Goal: Check status: Check status

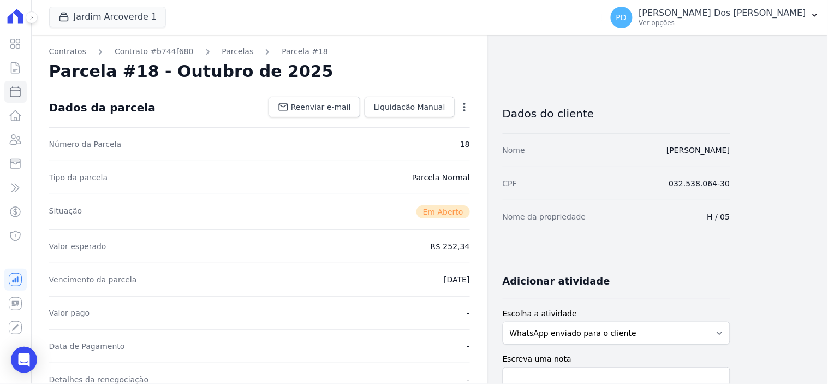
scroll to position [364, 0]
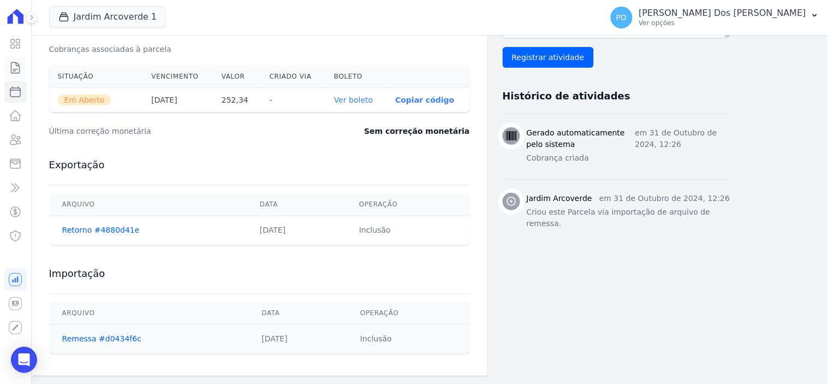
click at [14, 68] on icon at bounding box center [15, 67] width 13 height 13
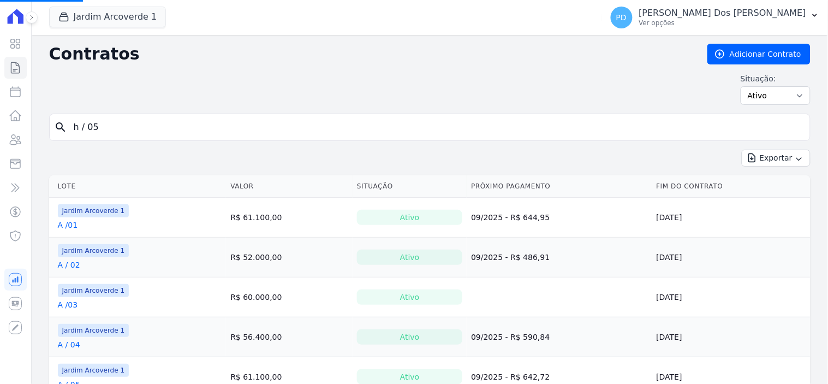
click at [151, 126] on input "h / 05" at bounding box center [436, 127] width 739 height 22
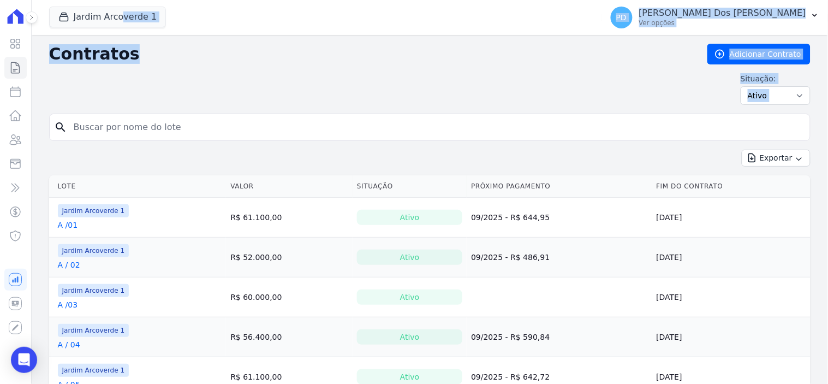
drag, startPoint x: 146, startPoint y: 126, endPoint x: 40, endPoint y: 126, distance: 105.9
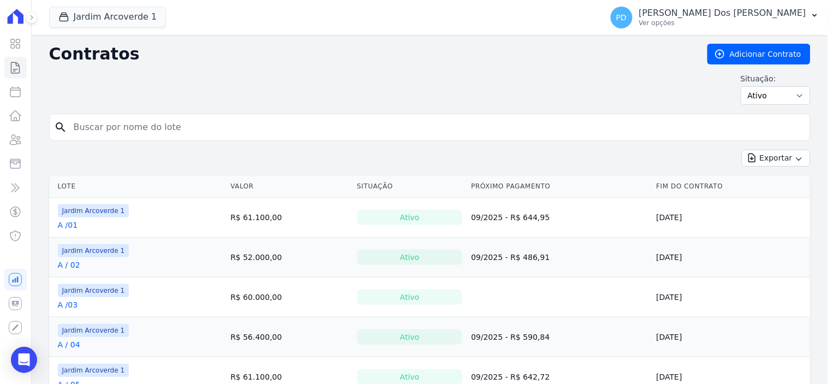
click at [138, 124] on input "search" at bounding box center [436, 127] width 739 height 22
type input "J 7 28"
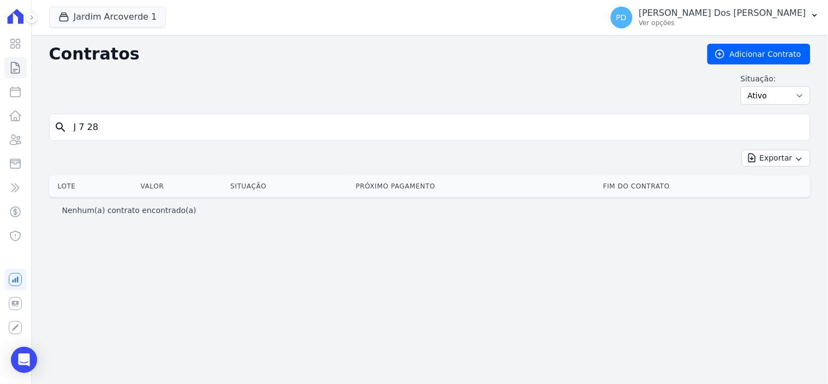
drag, startPoint x: 82, startPoint y: 134, endPoint x: 80, endPoint y: 127, distance: 7.4
click at [80, 127] on input "J 7 28" at bounding box center [436, 127] width 739 height 22
type input "J /28"
click at [82, 127] on input "J /28" at bounding box center [436, 127] width 739 height 22
type input "J / 28"
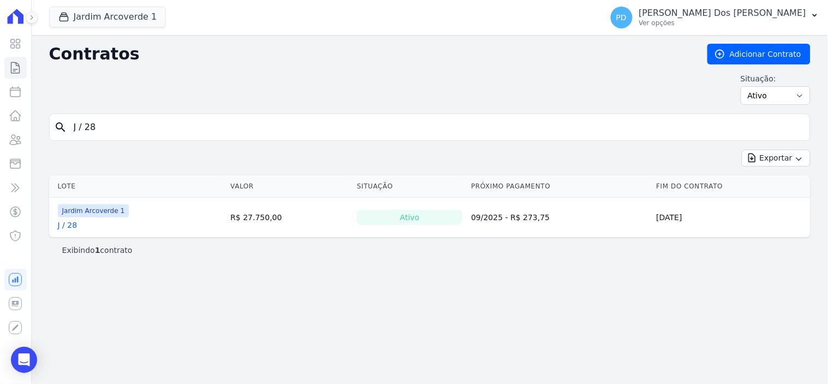
click at [68, 227] on link "J / 28" at bounding box center [68, 224] width 20 height 11
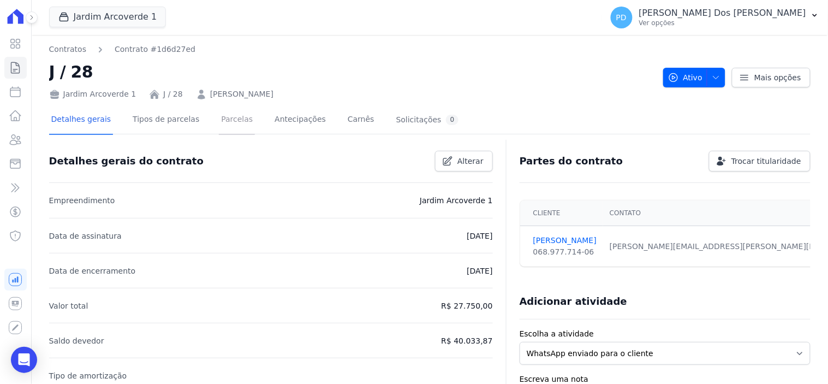
click at [225, 126] on link "Parcelas" at bounding box center [237, 120] width 36 height 29
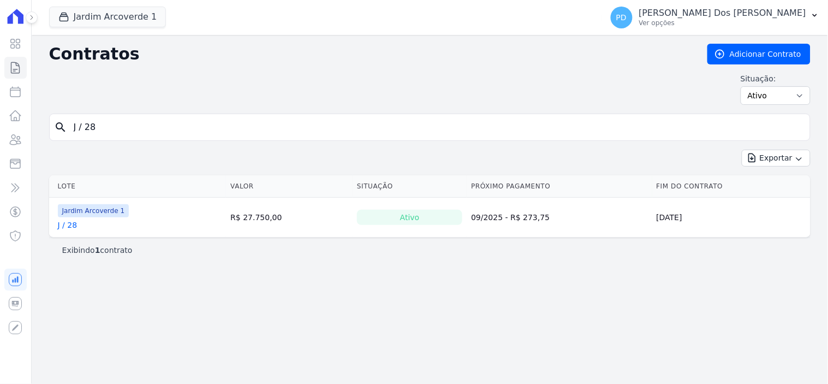
click at [103, 132] on input "J / 28" at bounding box center [436, 127] width 739 height 22
type input "J / 29"
click at [68, 228] on link "J / 29" at bounding box center [68, 224] width 20 height 11
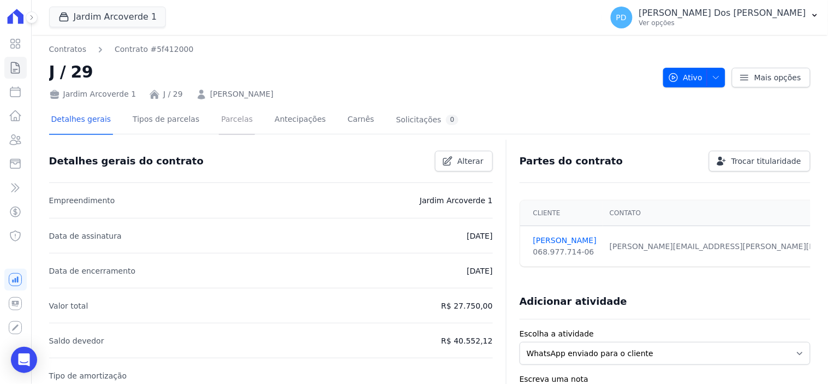
click at [230, 115] on link "Parcelas" at bounding box center [237, 120] width 36 height 29
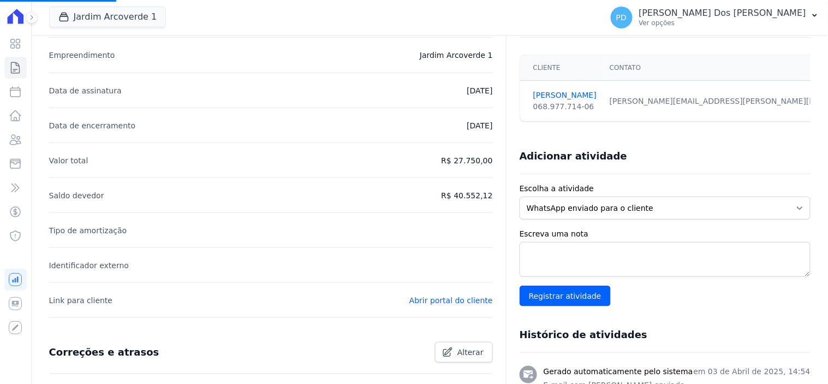
scroll to position [424, 0]
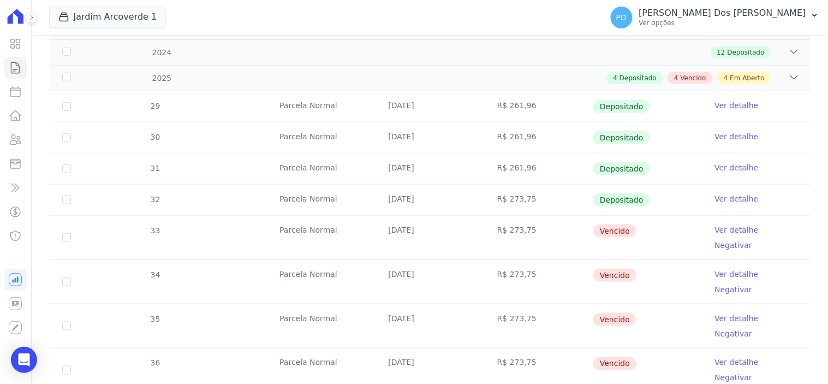
scroll to position [303, 0]
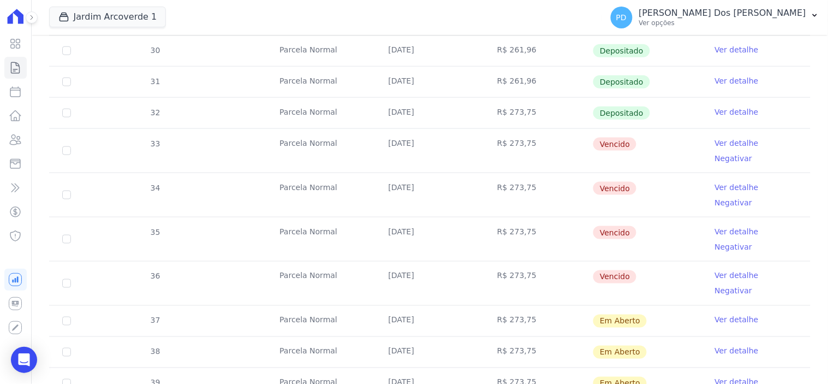
drag, startPoint x: 447, startPoint y: 140, endPoint x: 765, endPoint y: 160, distance: 318.9
click at [765, 160] on tbody "29 [GEOGRAPHIC_DATA] [DATE] R$ 261,96 Depositado Ver detalhe 30 [GEOGRAPHIC_DAT…" at bounding box center [430, 216] width 762 height 425
click at [628, 182] on span "Vencido" at bounding box center [614, 188] width 43 height 13
click at [621, 226] on span "Vencido" at bounding box center [614, 232] width 43 height 13
click at [618, 270] on span "Vencido" at bounding box center [614, 276] width 43 height 13
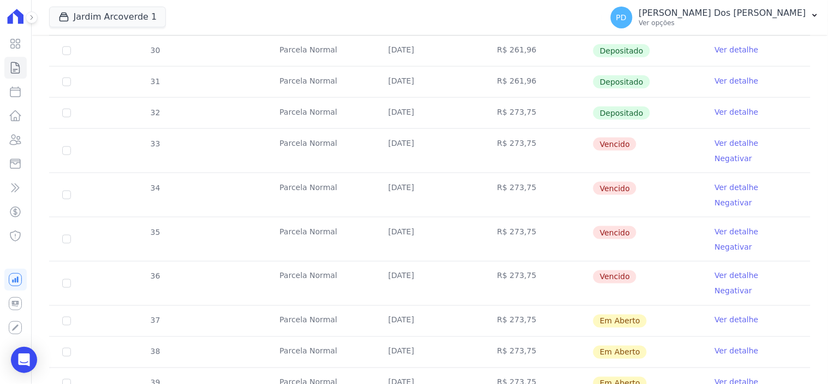
drag, startPoint x: 618, startPoint y: 233, endPoint x: 602, endPoint y: 148, distance: 86.1
click at [602, 148] on tbody "29 [GEOGRAPHIC_DATA] [DATE] R$ 261,96 Depositado Ver detalhe 30 [GEOGRAPHIC_DAT…" at bounding box center [430, 216] width 762 height 425
click at [525, 102] on td "R$ 273,75" at bounding box center [538, 113] width 109 height 31
click at [9, 73] on icon at bounding box center [15, 67] width 13 height 13
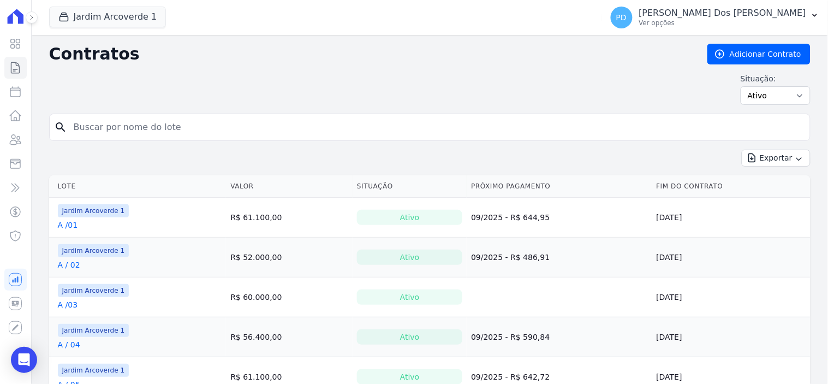
click at [137, 124] on input "search" at bounding box center [436, 127] width 739 height 22
type input "b / 08"
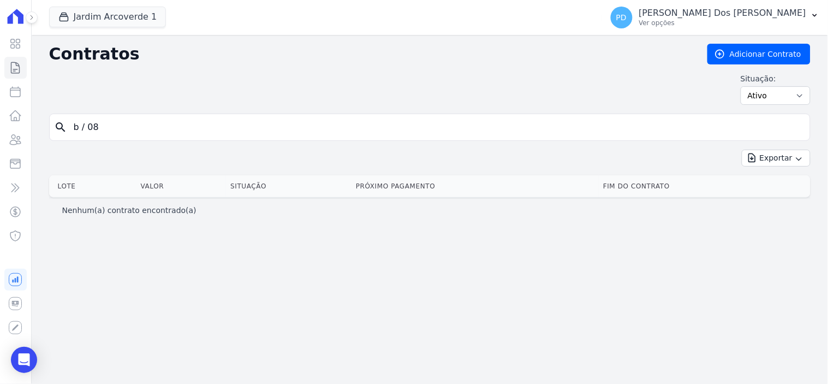
click at [88, 129] on input "b / 08" at bounding box center [436, 127] width 739 height 22
type input "b /08"
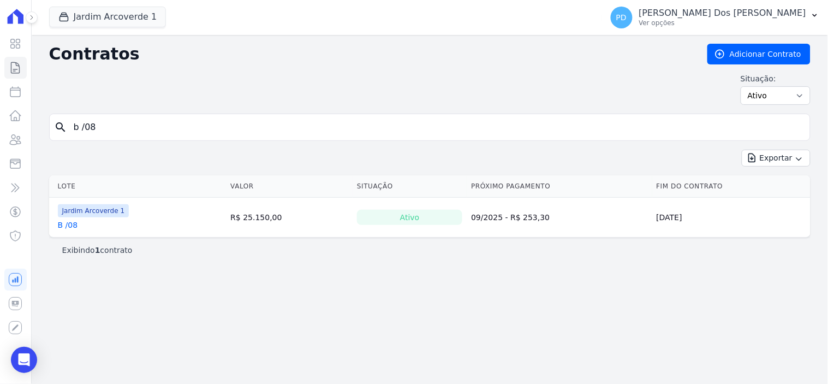
click at [69, 227] on link "B /08" at bounding box center [68, 224] width 20 height 11
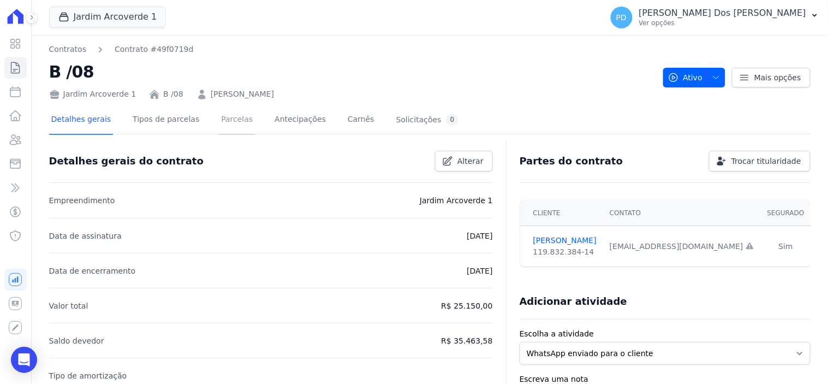
click at [219, 117] on link "Parcelas" at bounding box center [237, 120] width 36 height 29
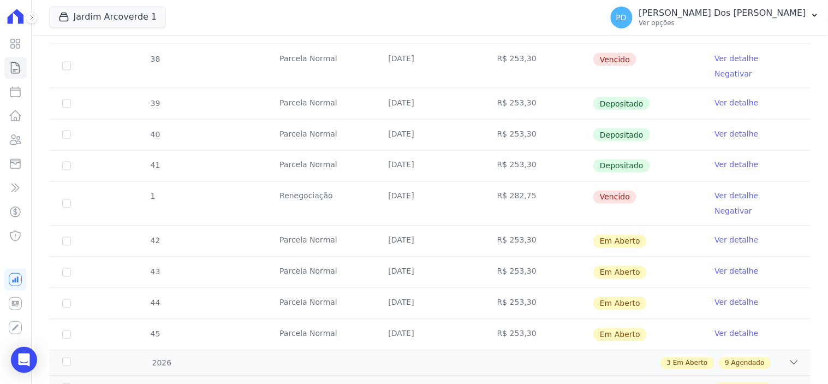
scroll to position [364, 0]
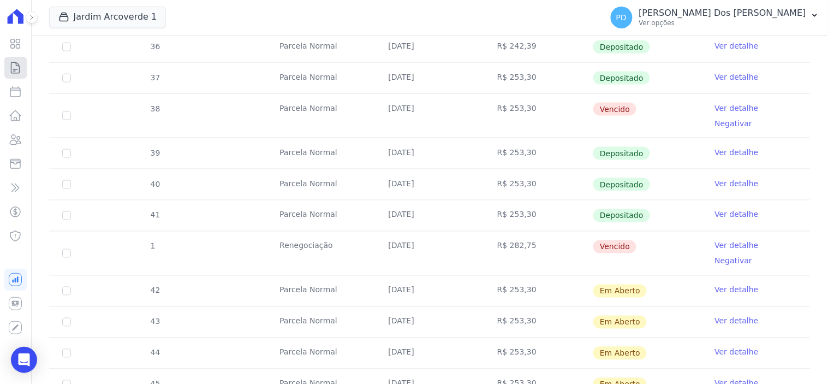
click at [15, 68] on icon at bounding box center [15, 67] width 13 height 13
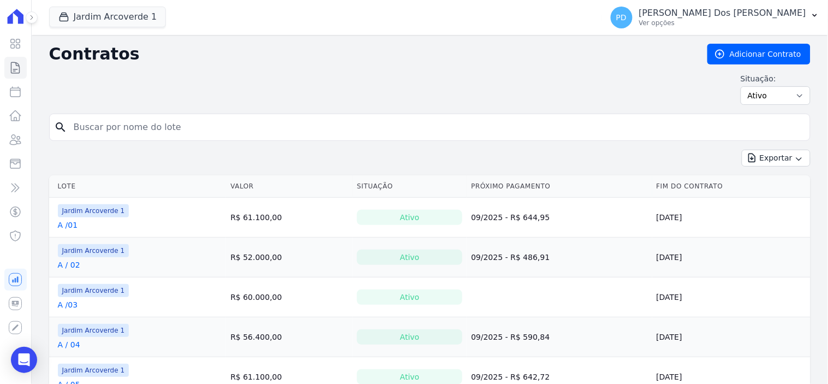
click at [163, 122] on input "search" at bounding box center [436, 127] width 739 height 22
type input "i / 15"
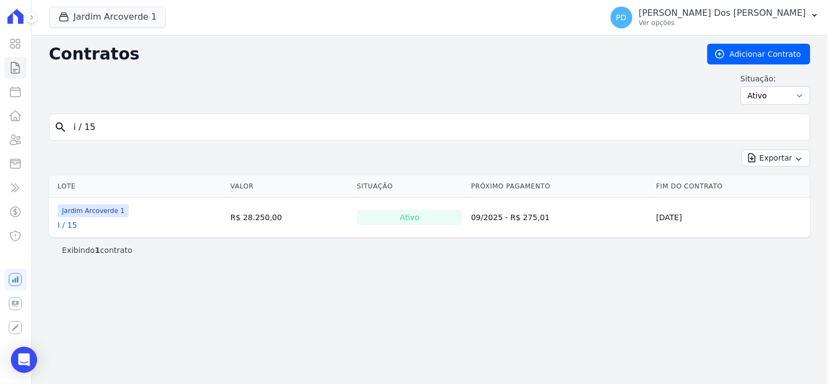
click at [67, 225] on link "I / 15" at bounding box center [68, 224] width 20 height 11
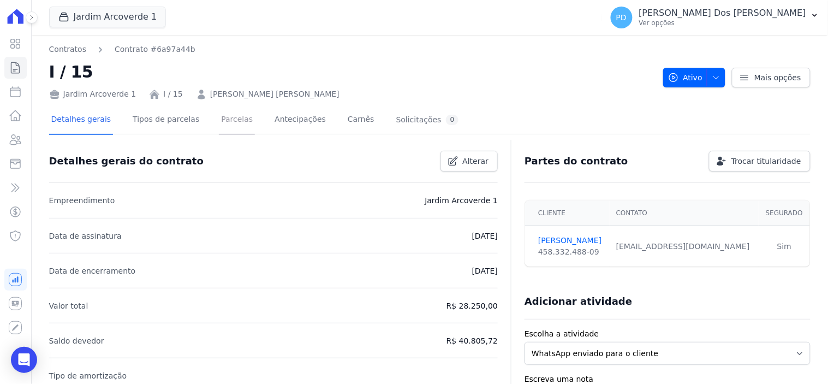
click at [230, 120] on link "Parcelas" at bounding box center [237, 120] width 36 height 29
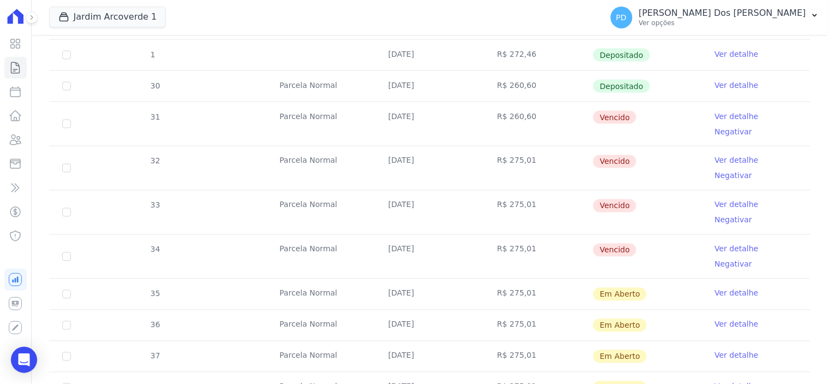
scroll to position [424, 0]
